Goal: Transaction & Acquisition: Purchase product/service

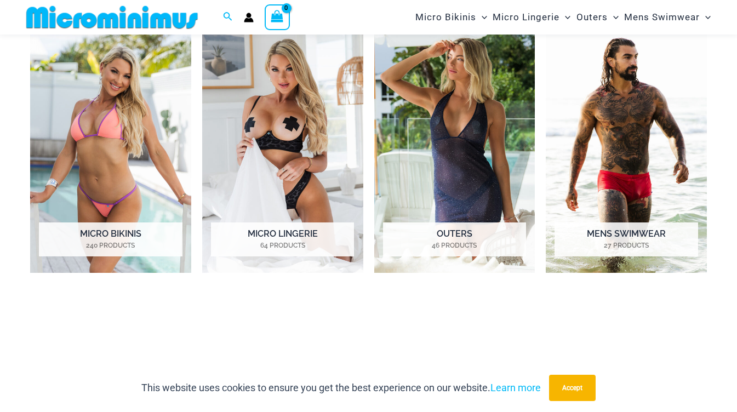
scroll to position [478, 0]
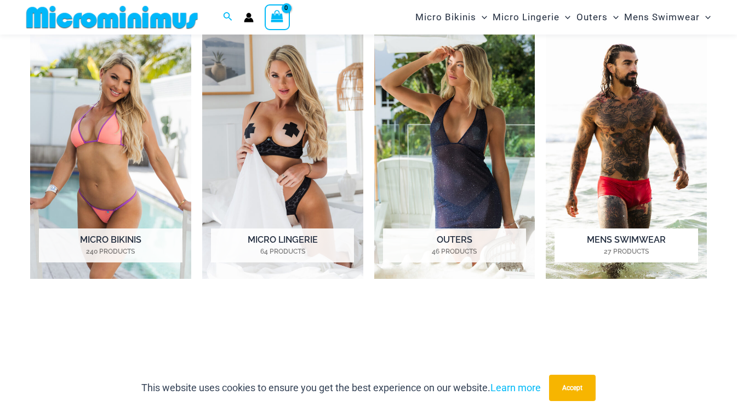
click at [648, 181] on img "Visit product category Mens Swimwear" at bounding box center [626, 154] width 161 height 249
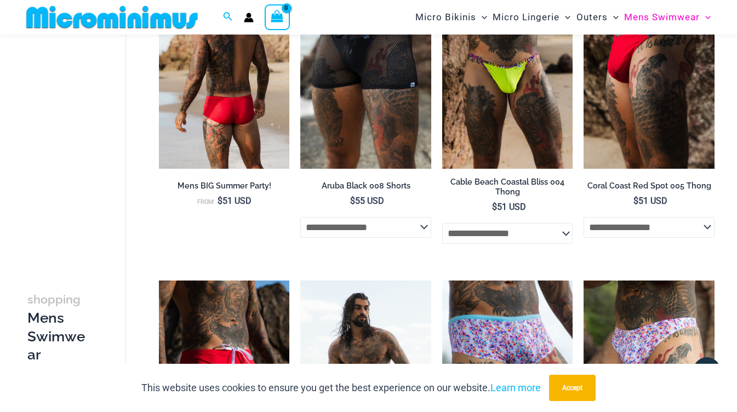
scroll to position [248, 0]
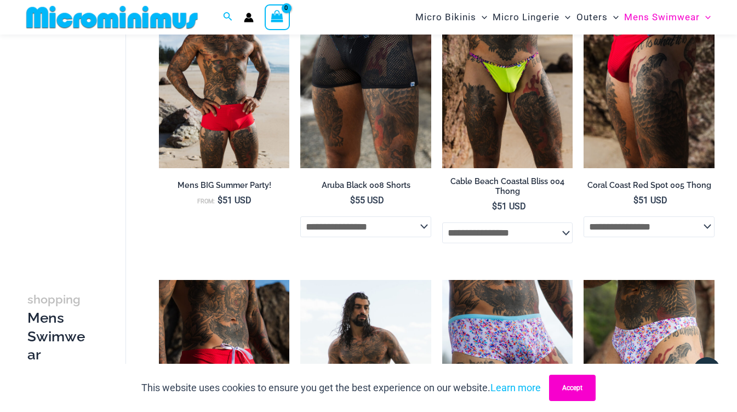
click at [576, 381] on button "Accept" at bounding box center [572, 388] width 47 height 26
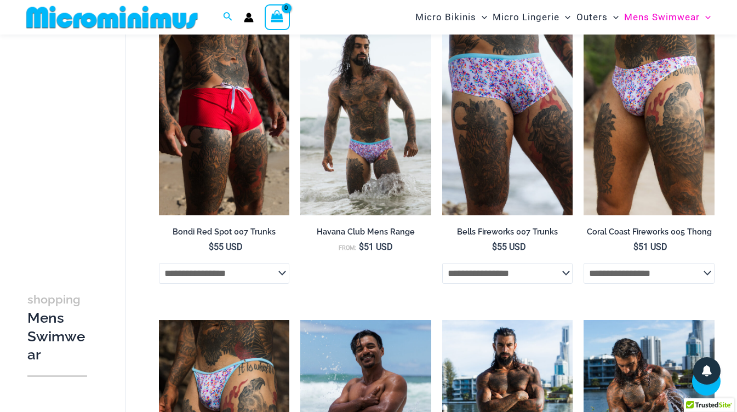
scroll to position [509, 0]
